Goal: Find specific page/section: Find specific page/section

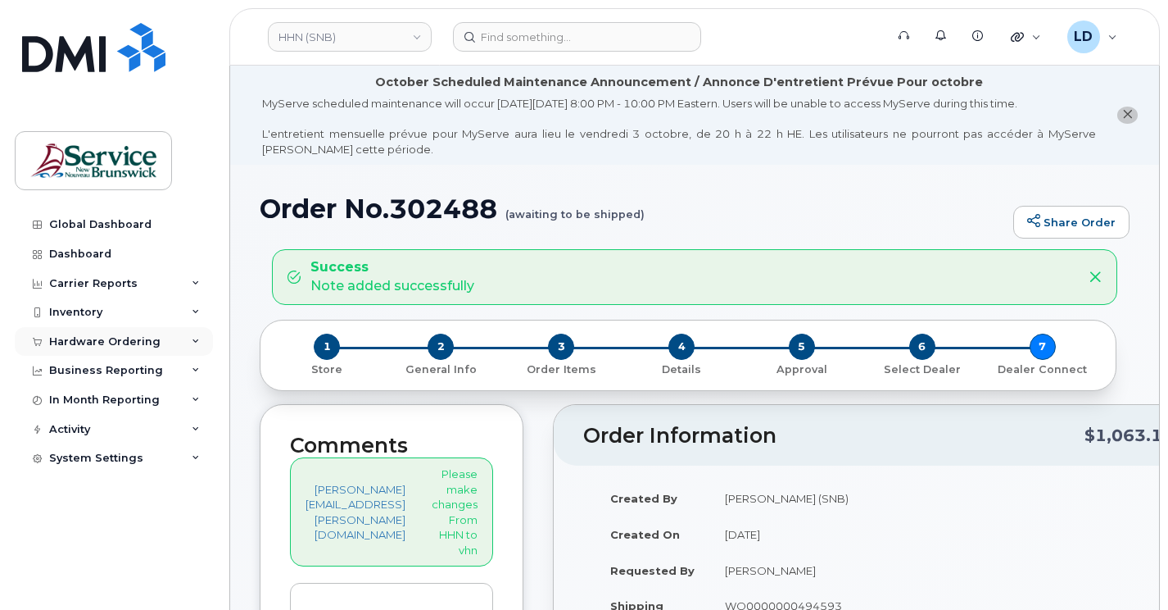
click at [66, 338] on div "Hardware Ordering" at bounding box center [104, 341] width 111 height 13
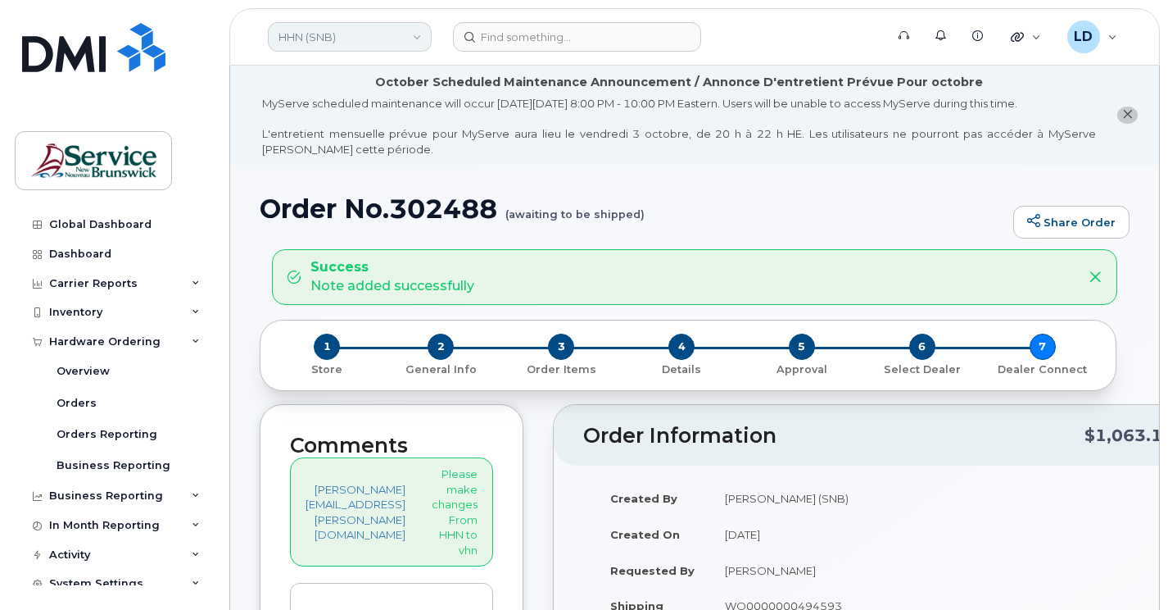
click at [415, 39] on link "HHN (SNB)" at bounding box center [350, 36] width 164 height 29
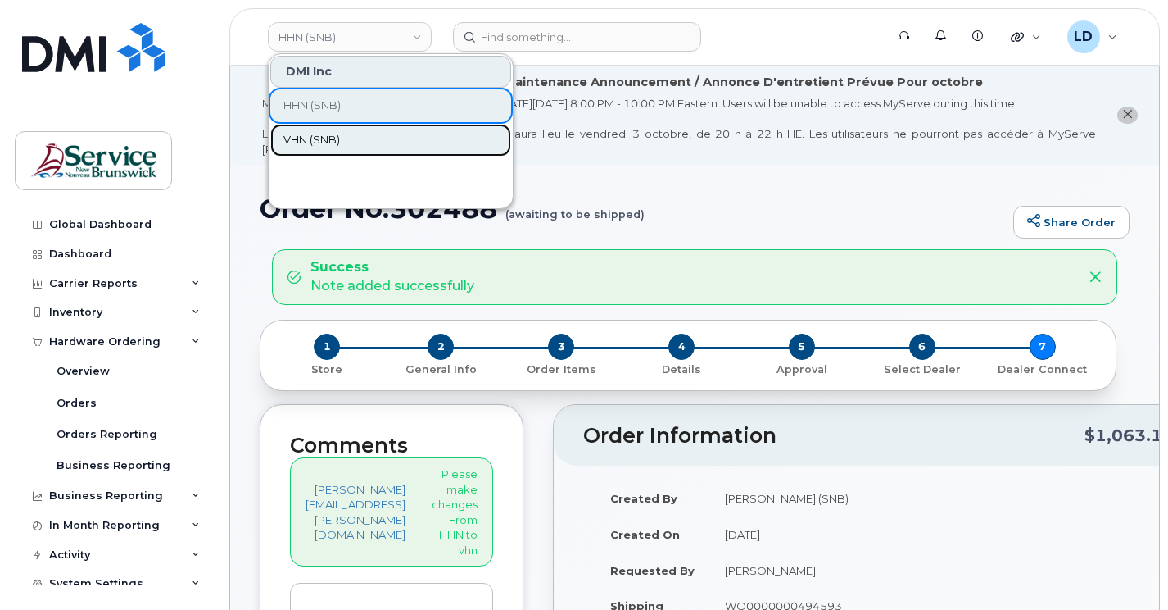
click at [309, 132] on span "VHN (SNB)" at bounding box center [312, 140] width 57 height 16
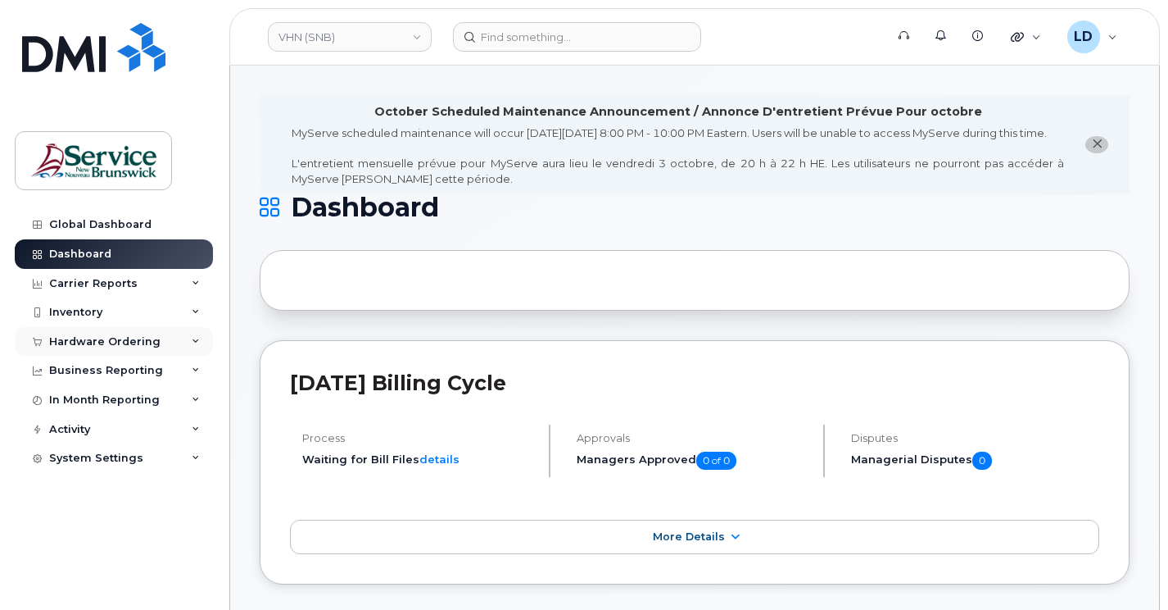
click at [84, 338] on div "Hardware Ordering" at bounding box center [104, 341] width 111 height 13
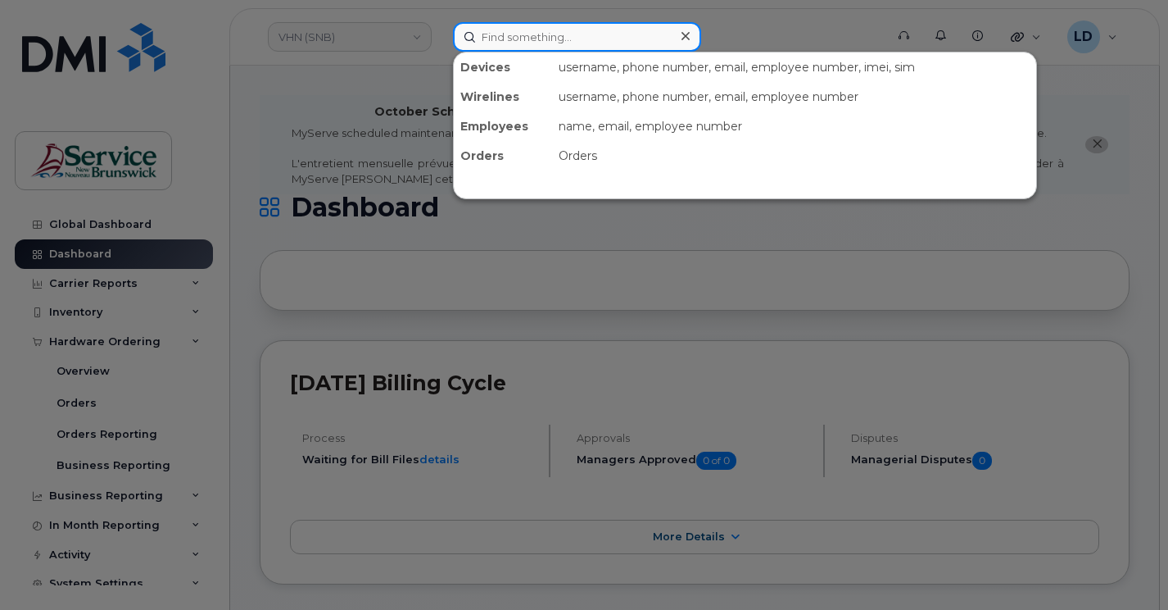
click at [506, 34] on input at bounding box center [577, 36] width 248 height 29
click at [524, 42] on input at bounding box center [577, 36] width 248 height 29
paste input "506-987-8456"
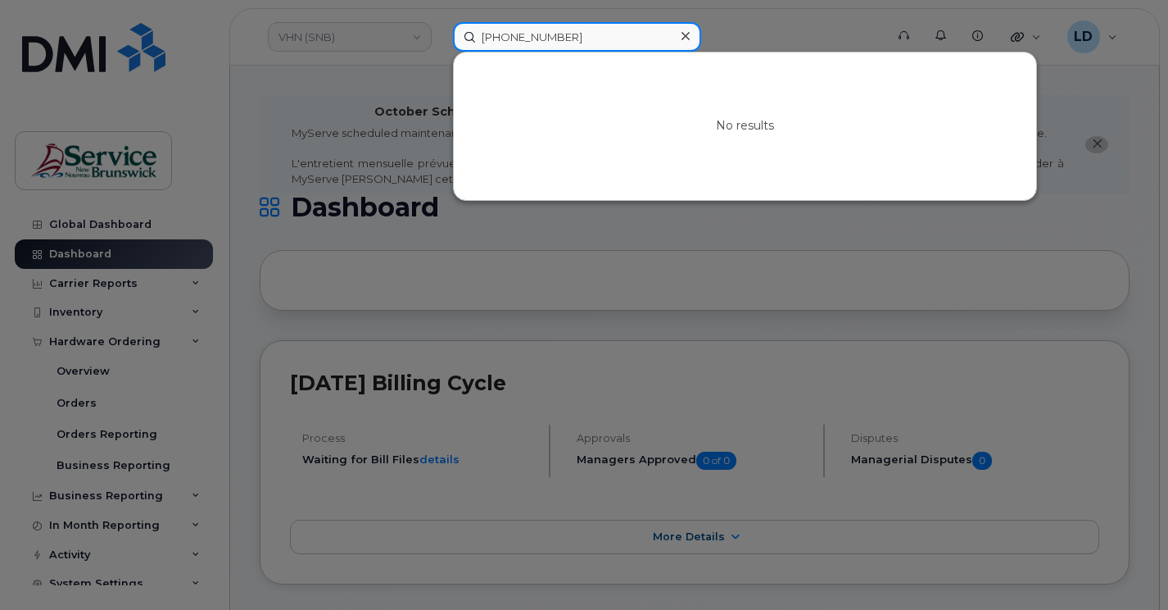
click at [505, 37] on input "506-987-8456" at bounding box center [577, 36] width 248 height 29
click at [526, 34] on input "506987-8456" at bounding box center [577, 36] width 248 height 29
type input "5069878456"
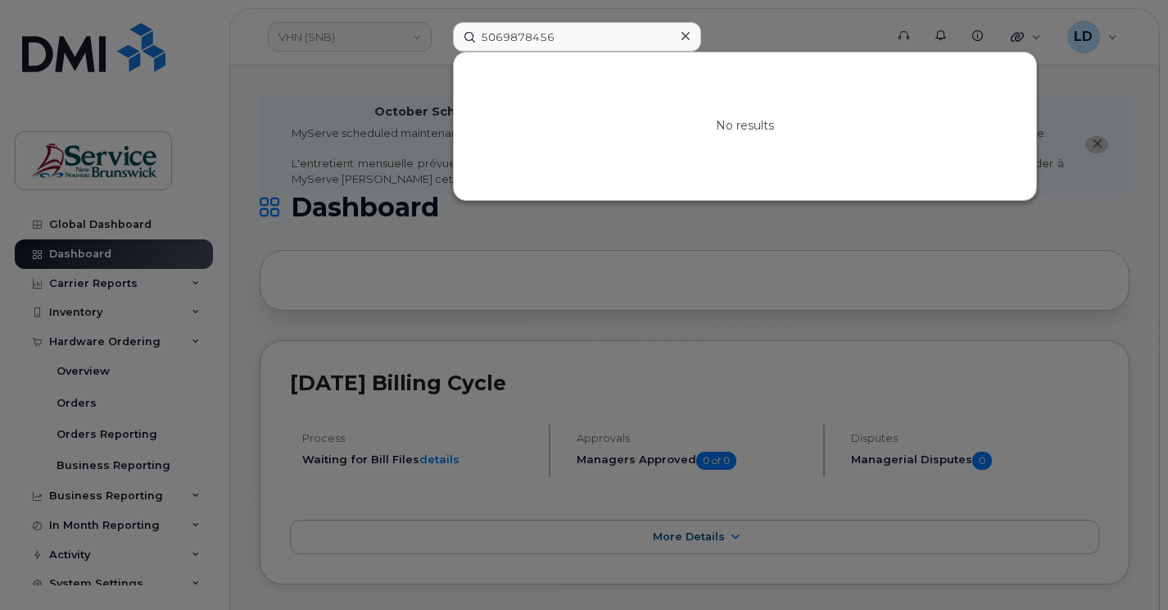
click at [1083, 43] on div at bounding box center [584, 305] width 1168 height 610
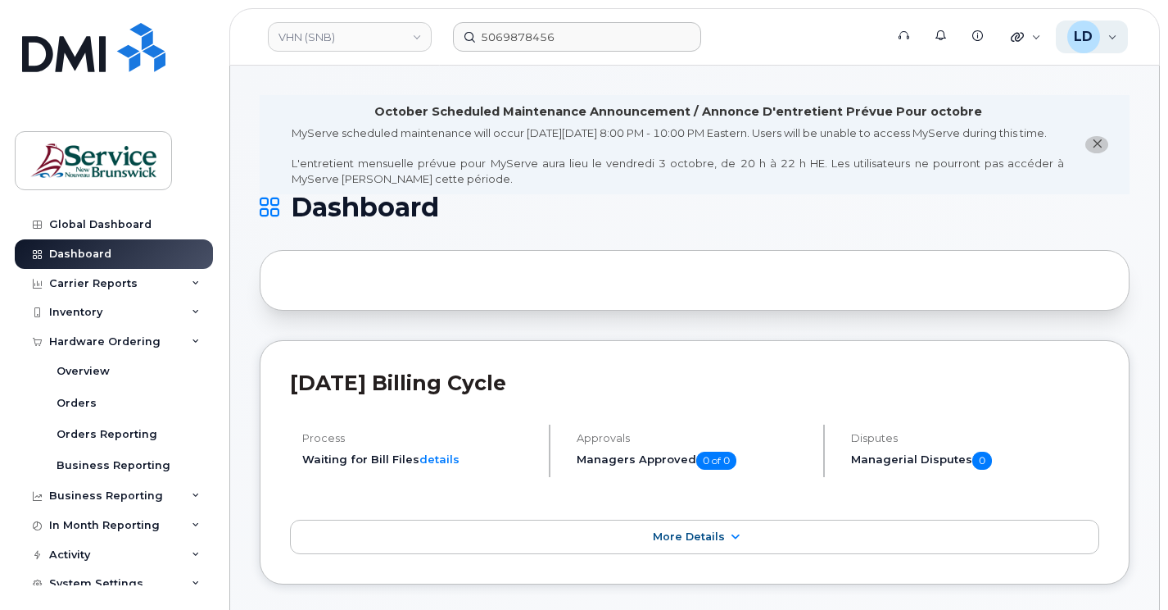
click at [1083, 36] on span "LD" at bounding box center [1083, 37] width 19 height 20
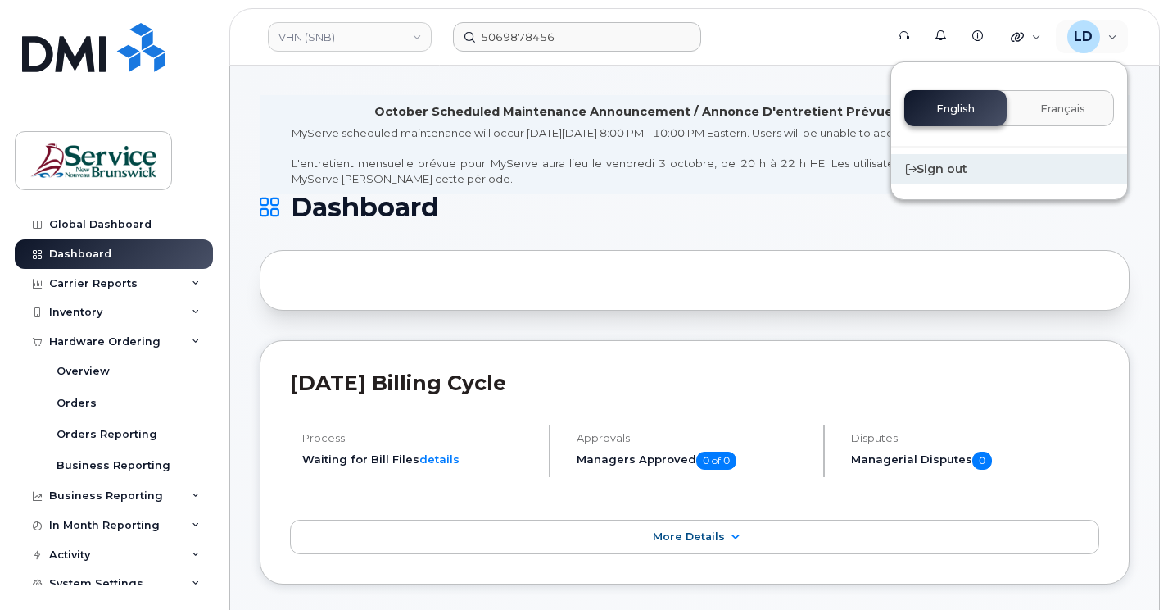
click at [963, 165] on div "Sign out" at bounding box center [1010, 169] width 236 height 30
